Goal: Information Seeking & Learning: Understand process/instructions

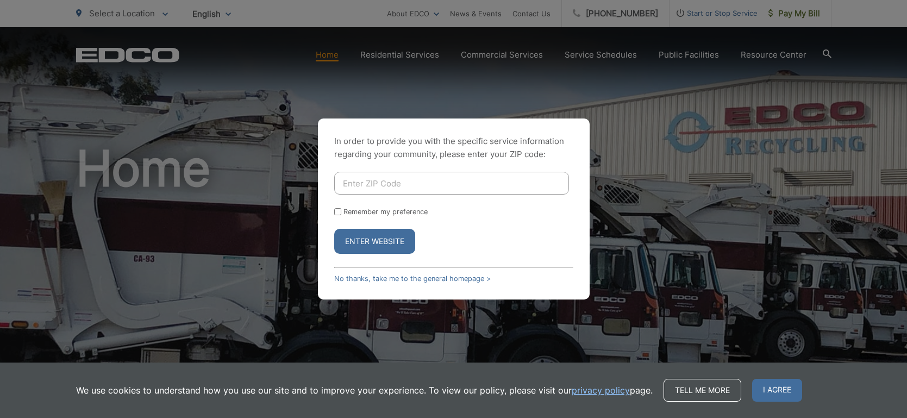
click at [468, 190] on input "Enter ZIP Code" at bounding box center [451, 183] width 235 height 23
type input "91932"
click at [389, 242] on button "Enter Website" at bounding box center [374, 241] width 81 height 25
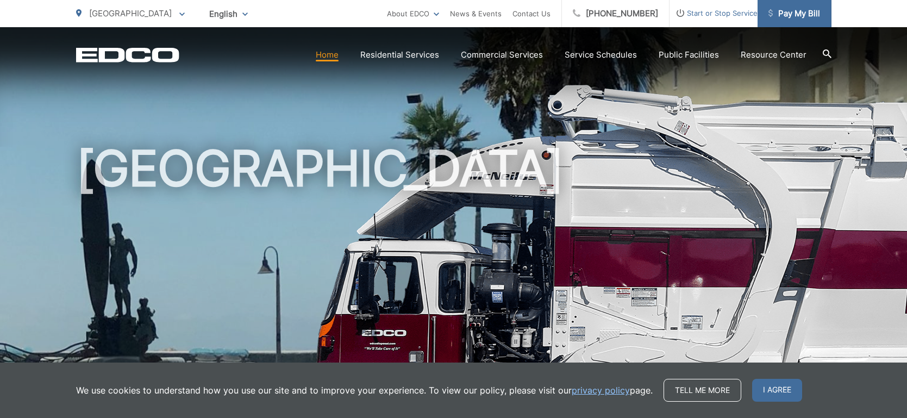
click at [809, 15] on span "Pay My Bill" at bounding box center [795, 13] width 52 height 13
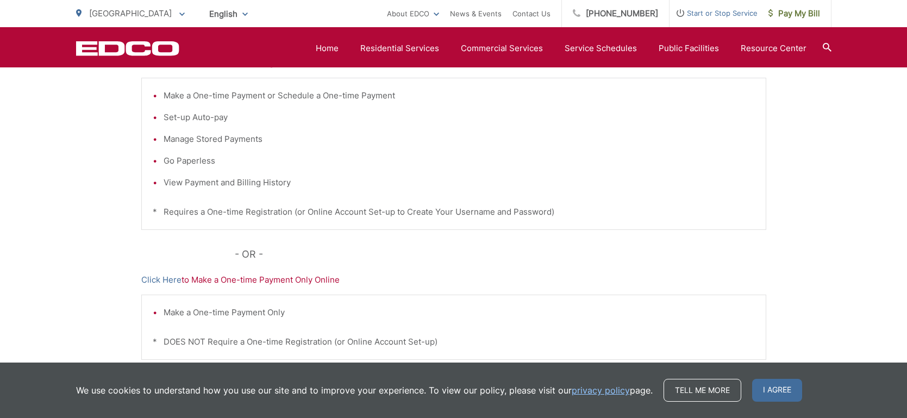
scroll to position [131, 0]
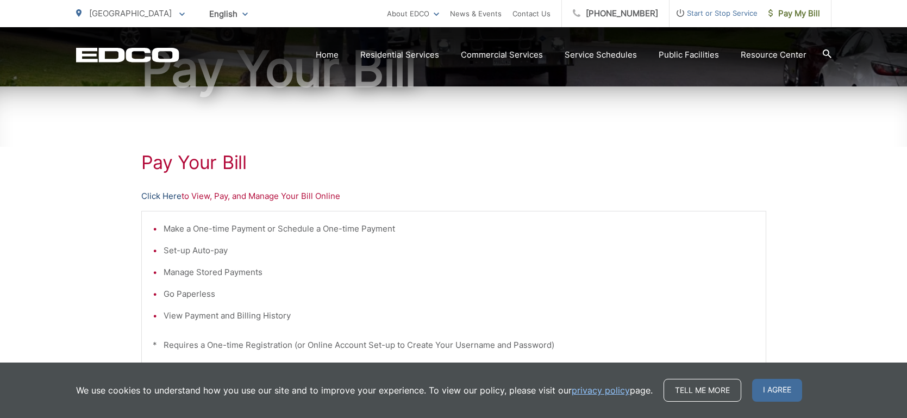
click at [163, 201] on link "Click Here" at bounding box center [161, 196] width 40 height 13
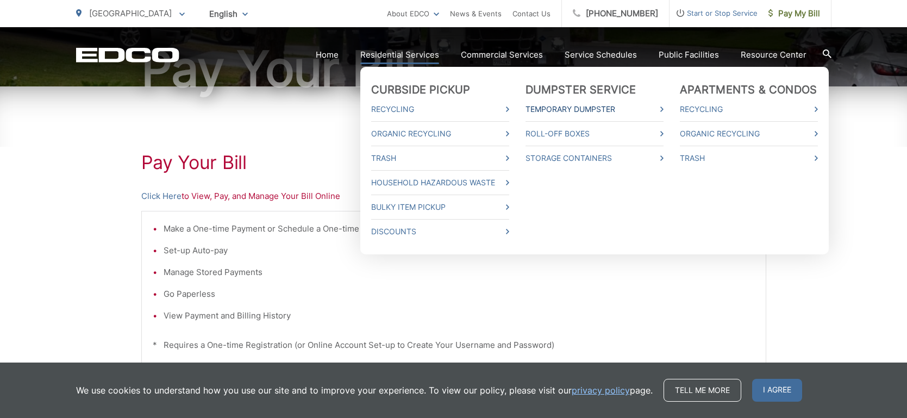
click at [580, 108] on link "Temporary Dumpster" at bounding box center [595, 109] width 138 height 13
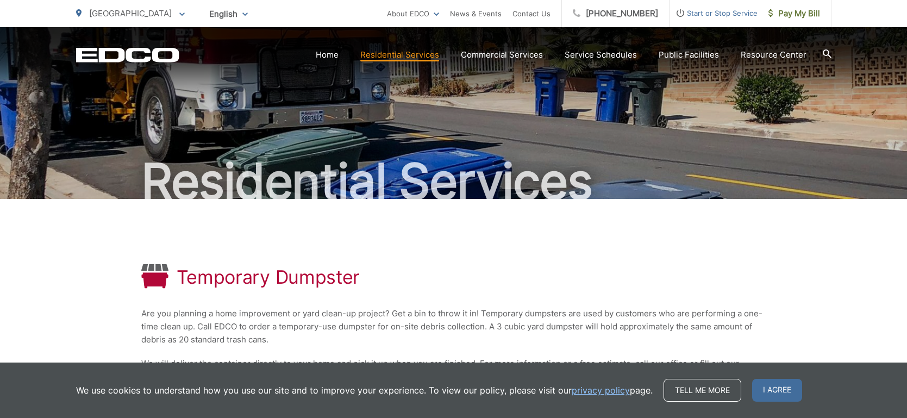
scroll to position [102, 0]
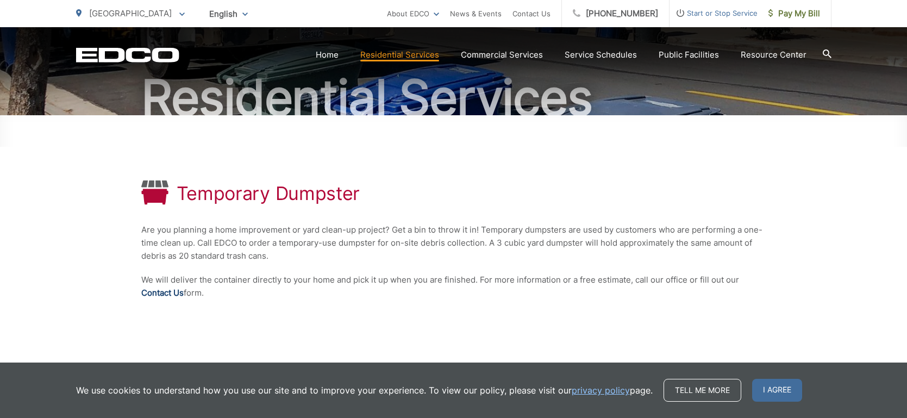
click at [155, 293] on link "Contact Us" at bounding box center [162, 292] width 42 height 13
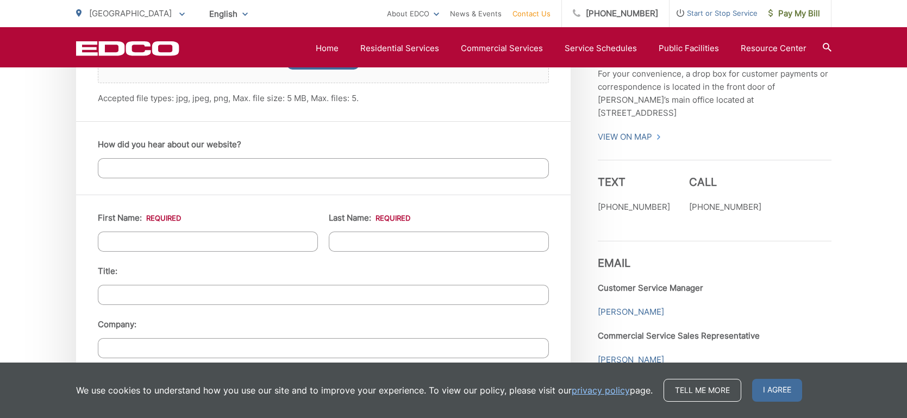
scroll to position [907, 0]
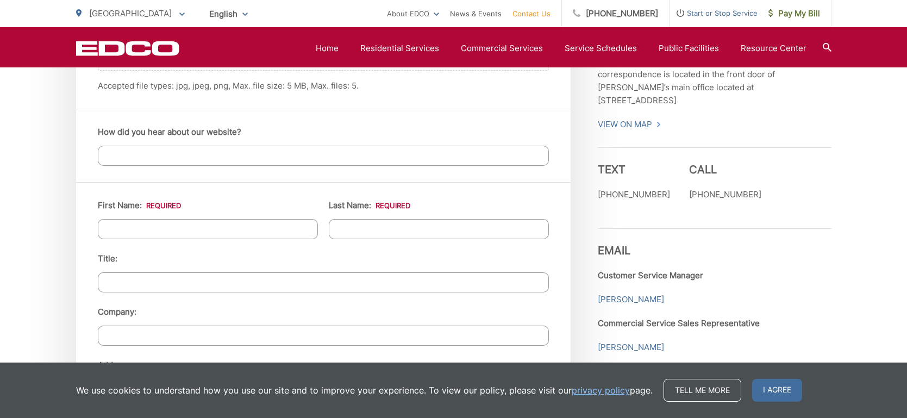
click at [635, 228] on h3 "Email" at bounding box center [715, 242] width 234 height 29
click at [778, 394] on span "I agree" at bounding box center [777, 390] width 50 height 23
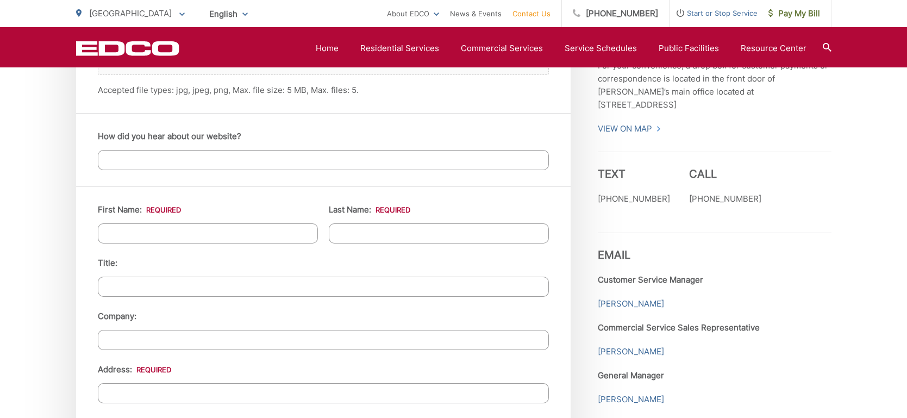
scroll to position [901, 0]
click at [689, 234] on h3 "Email" at bounding box center [715, 248] width 234 height 29
click at [672, 234] on h3 "Email" at bounding box center [715, 248] width 234 height 29
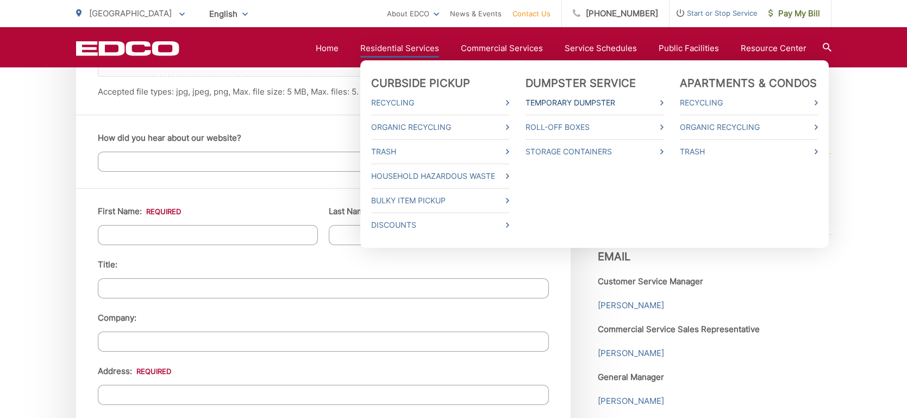
click at [540, 103] on link "Temporary Dumpster" at bounding box center [595, 102] width 138 height 13
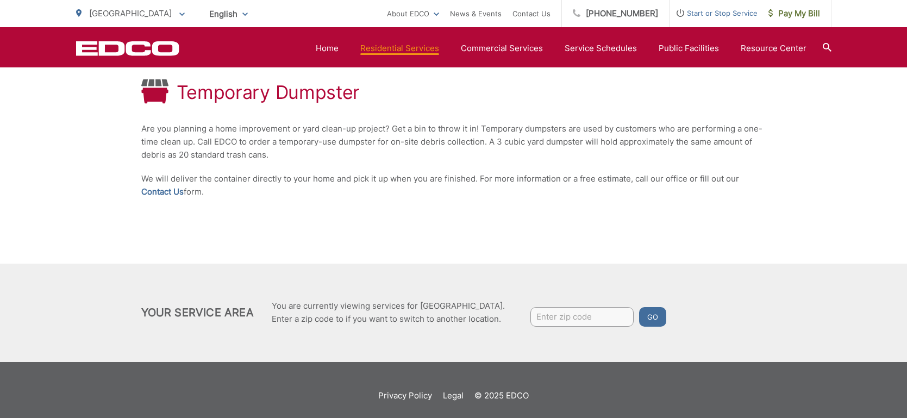
scroll to position [210, 0]
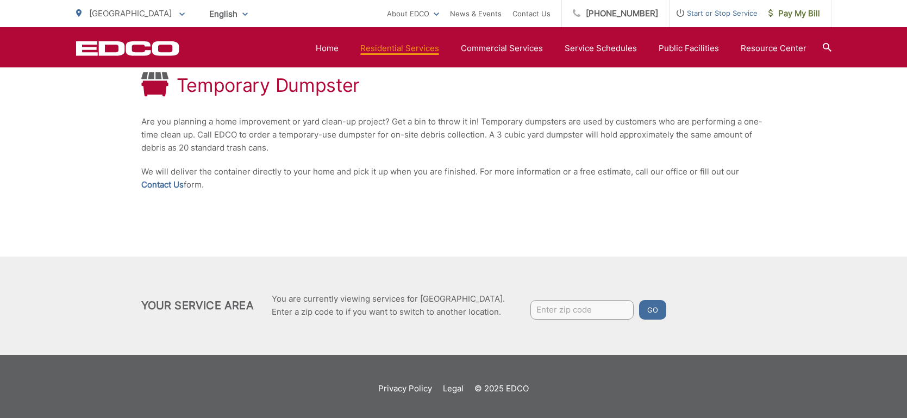
click at [761, 83] on div "Temporary Dumpster" at bounding box center [453, 85] width 625 height 27
click at [599, 180] on p "We will deliver the container directly to your home and pick it up when you are…" at bounding box center [453, 178] width 625 height 26
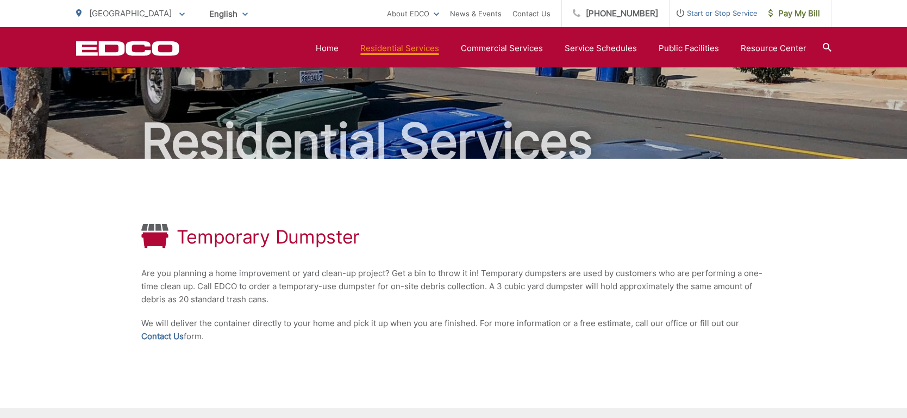
scroll to position [0, 0]
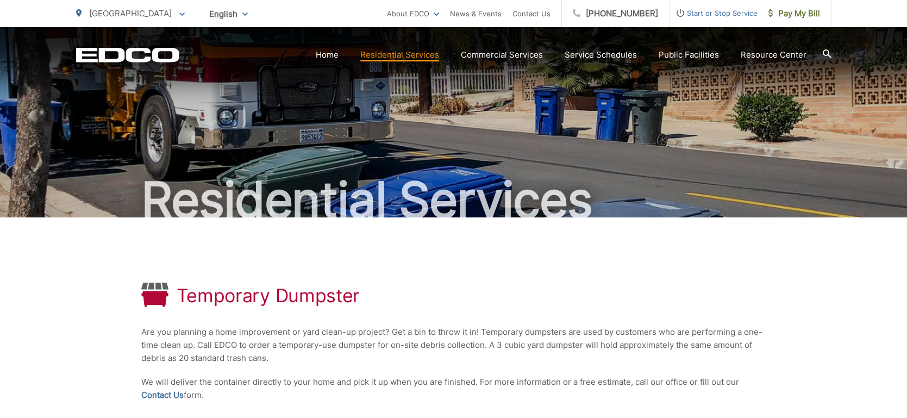
click at [132, 13] on span "[GEOGRAPHIC_DATA]" at bounding box center [130, 13] width 83 height 10
